Goal: Find specific page/section: Find specific page/section

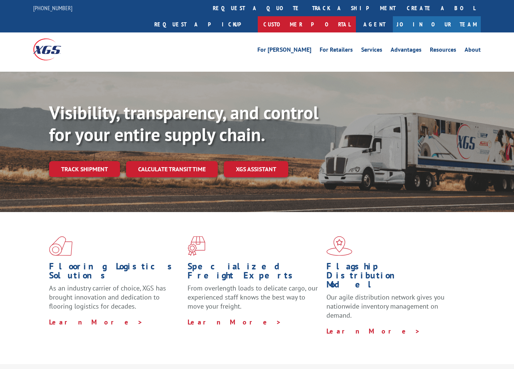
click at [356, 16] on link "Customer Portal" at bounding box center [307, 24] width 98 height 16
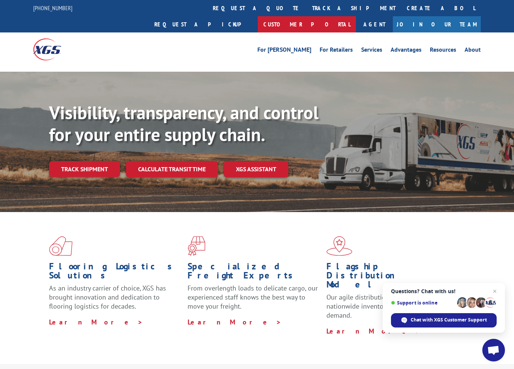
click at [356, 16] on link "Customer Portal" at bounding box center [307, 24] width 98 height 16
